Goal: Browse casually: Explore the website without a specific task or goal

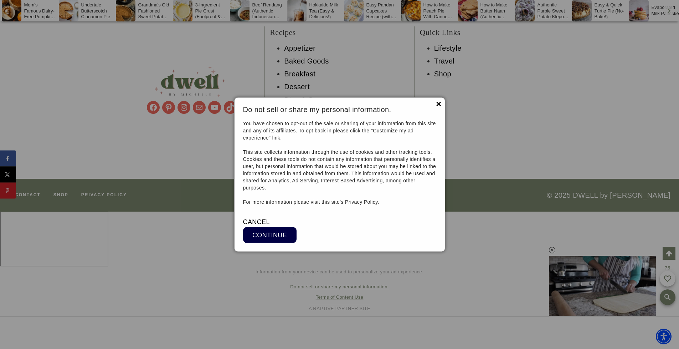
scroll to position [10083, 0]
